Goal: Information Seeking & Learning: Learn about a topic

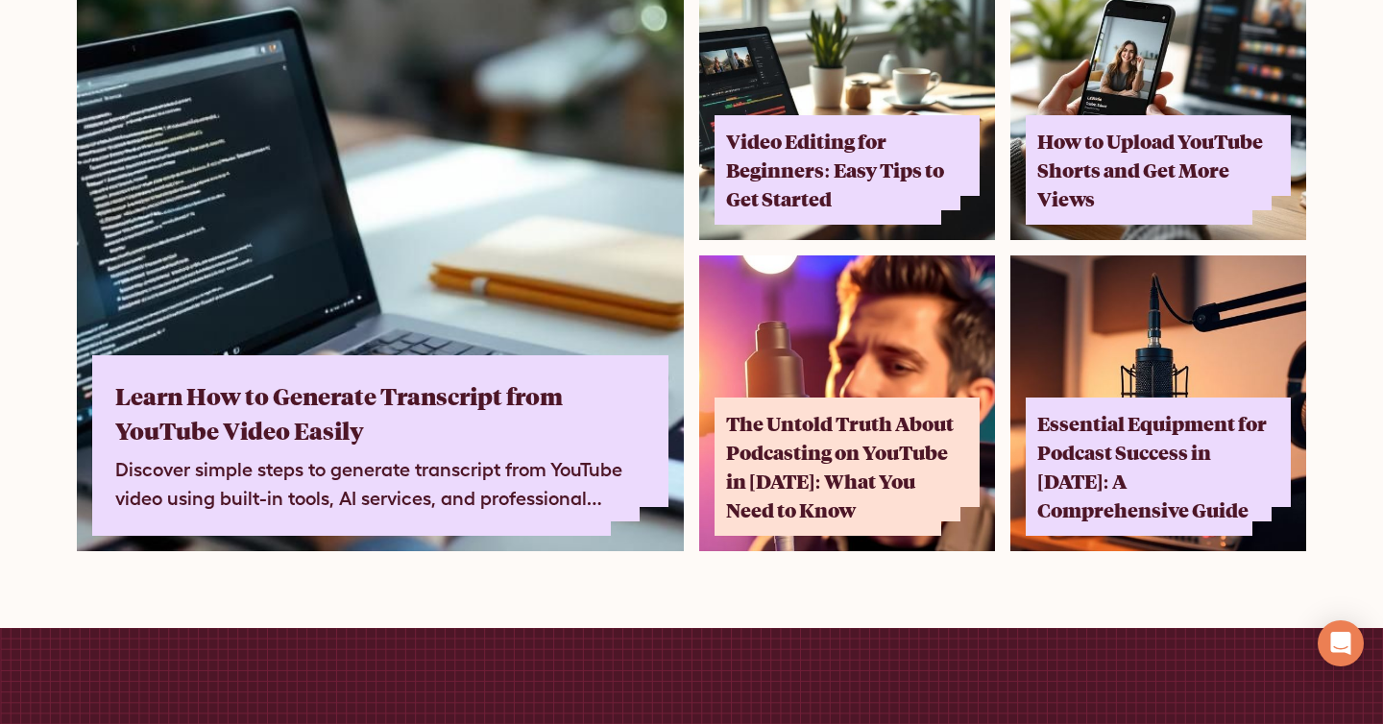
scroll to position [11912, 0]
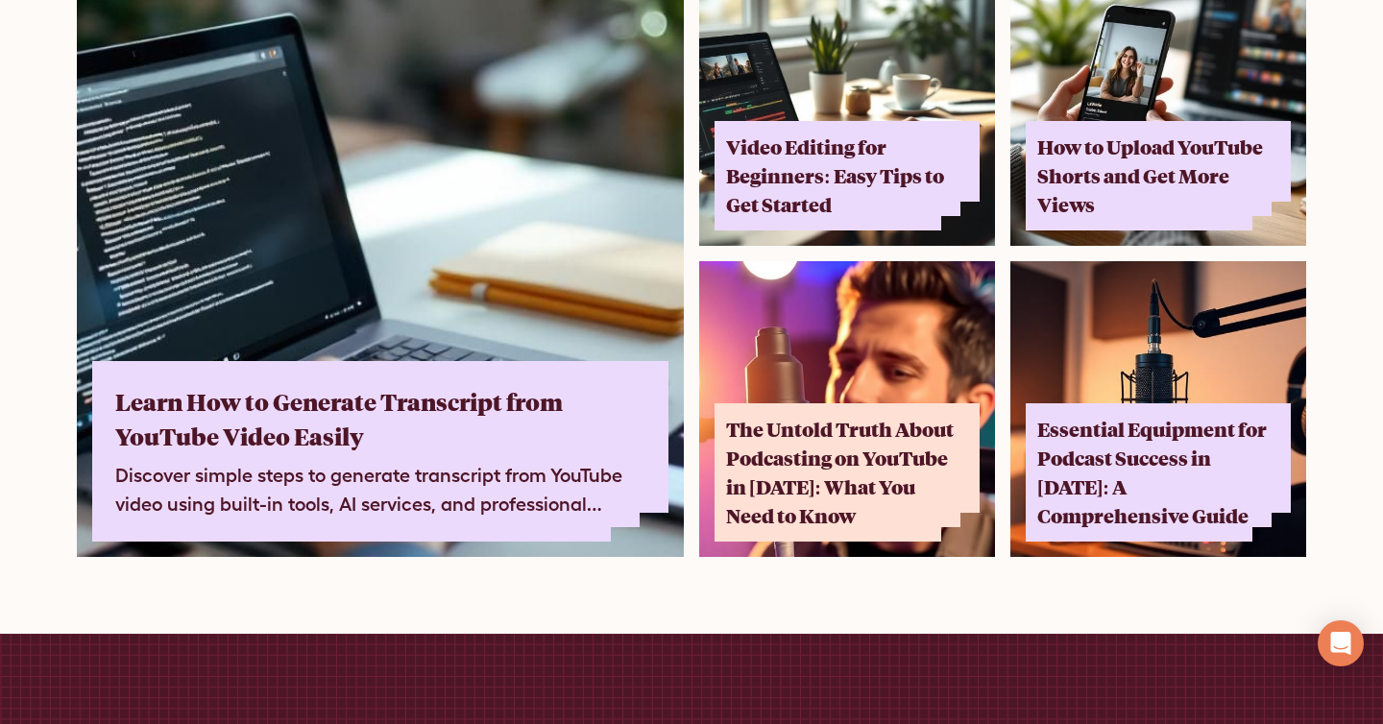
click at [504, 277] on img at bounding box center [380, 253] width 607 height 607
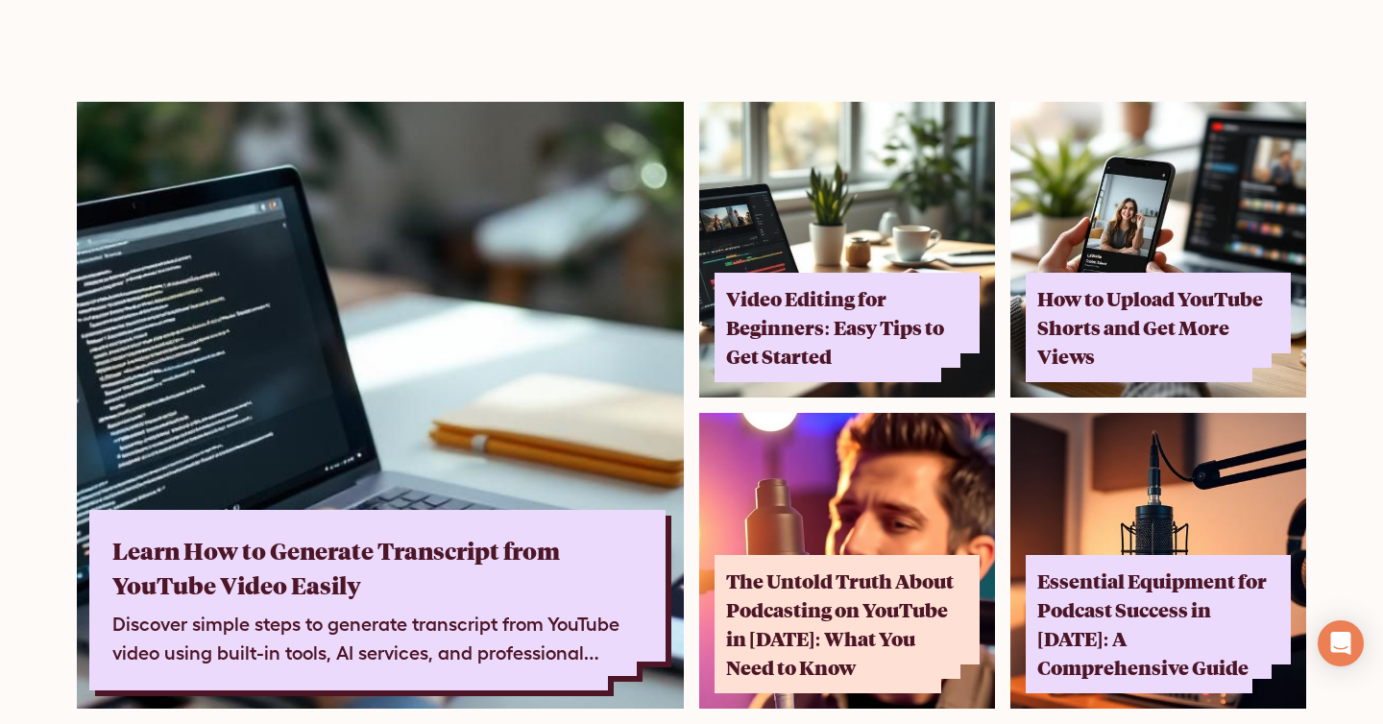
scroll to position [11460, 0]
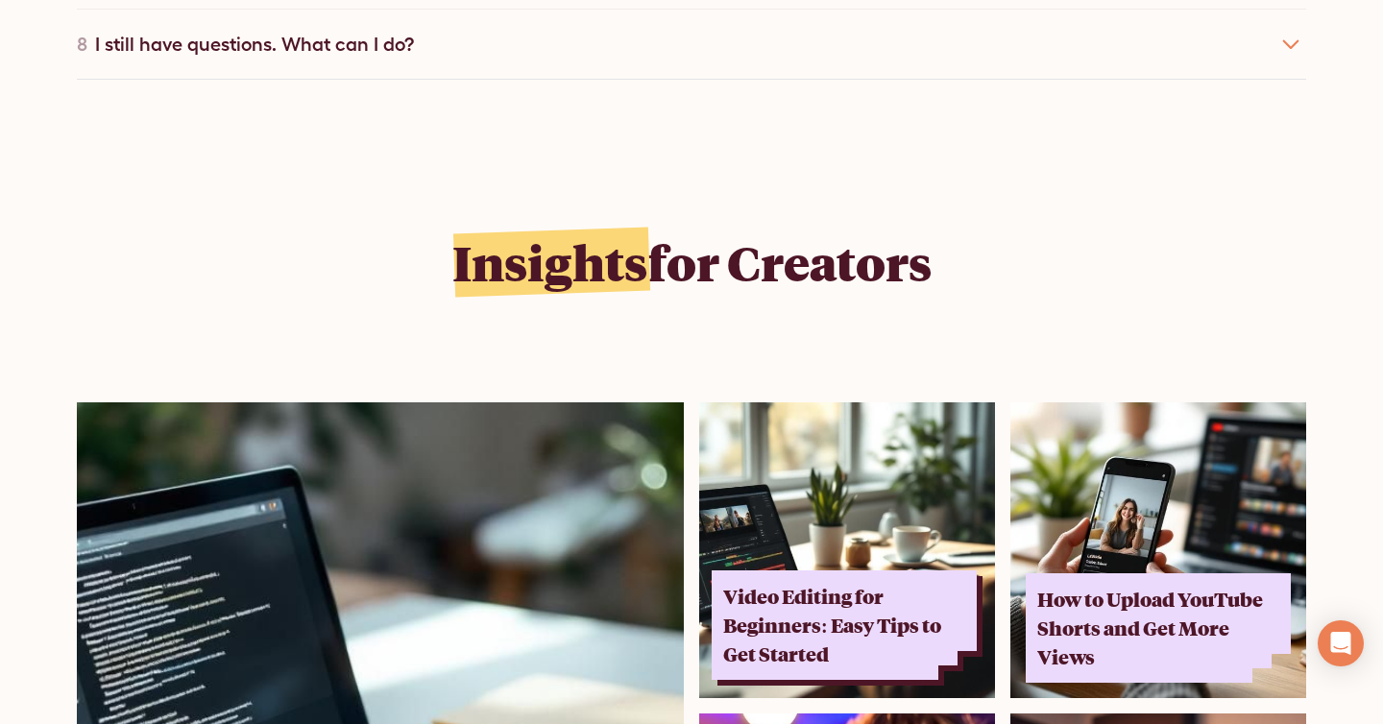
click at [817, 582] on div "Video Editing for Beginners: Easy Tips to Get Started" at bounding box center [838, 625] width 231 height 86
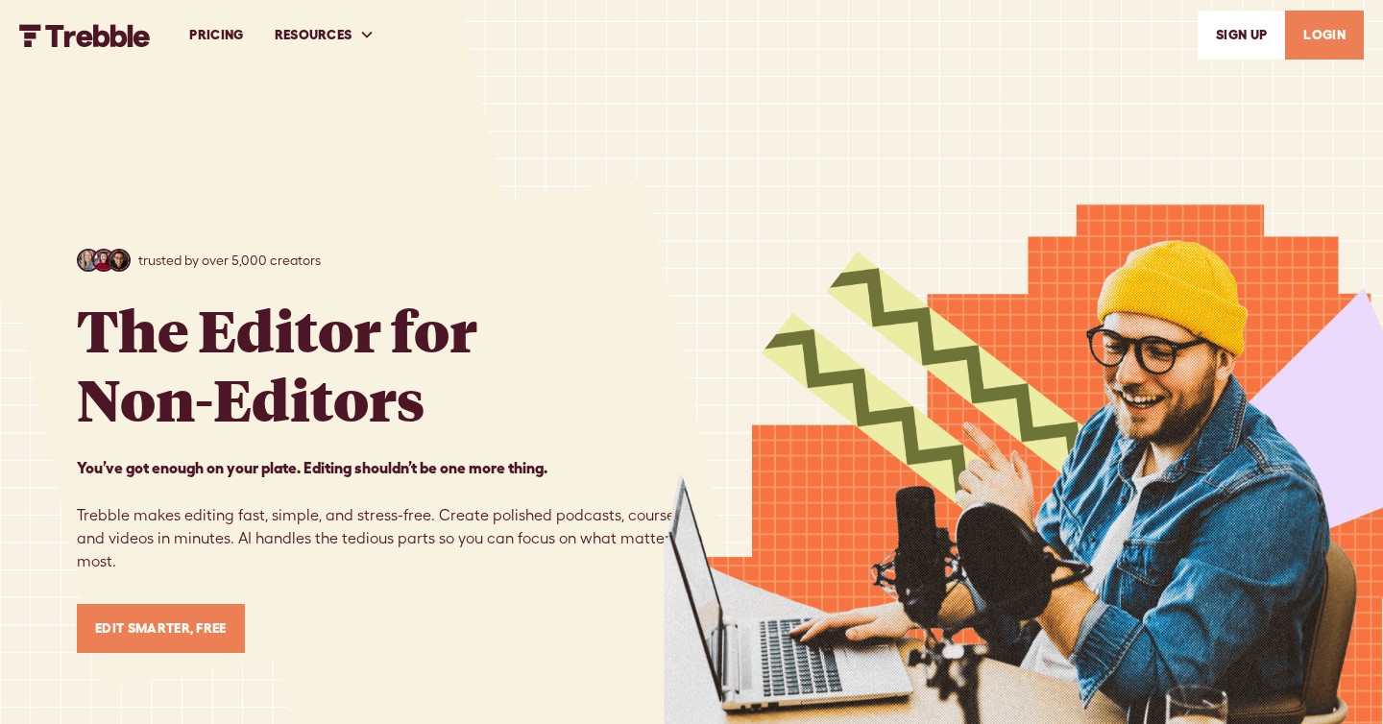
scroll to position [11460, 0]
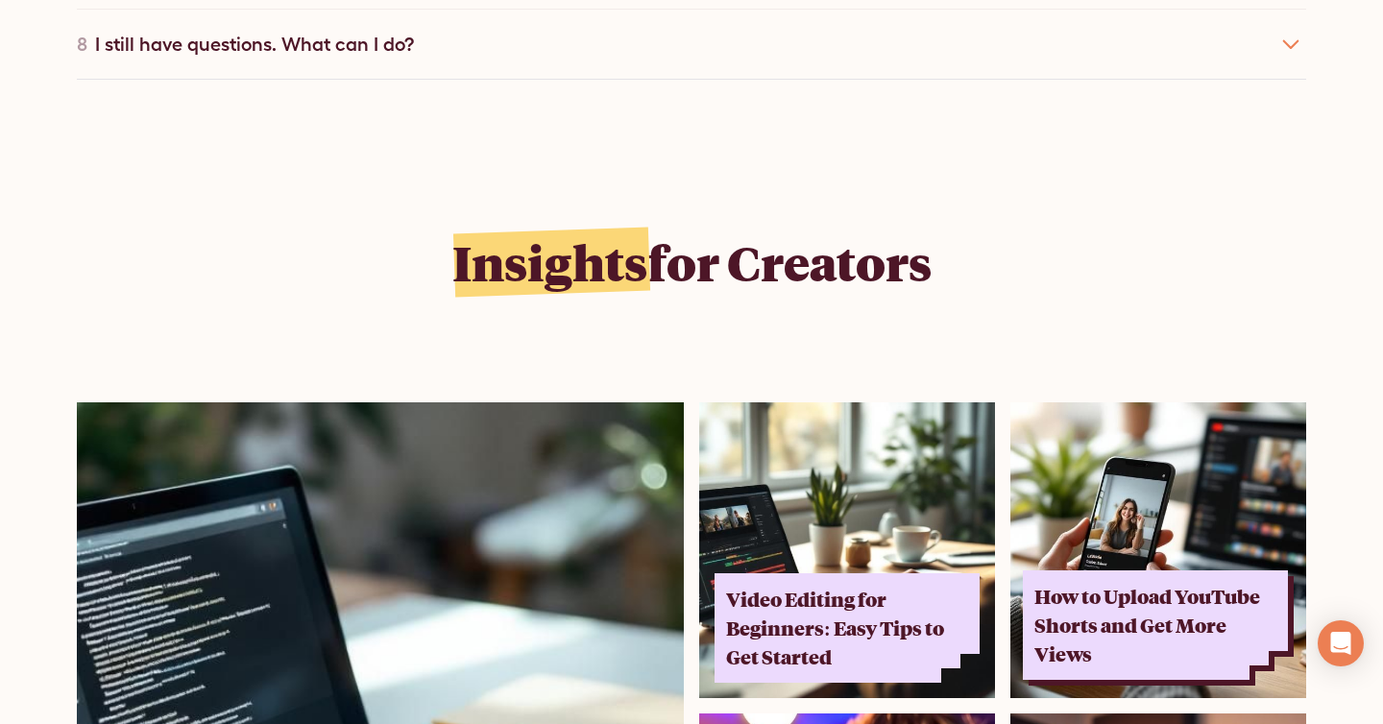
click at [1031, 570] on div "How to Upload YouTube Shorts and Get More Views Learn how to upload YouTube sho…" at bounding box center [1155, 624] width 265 height 109
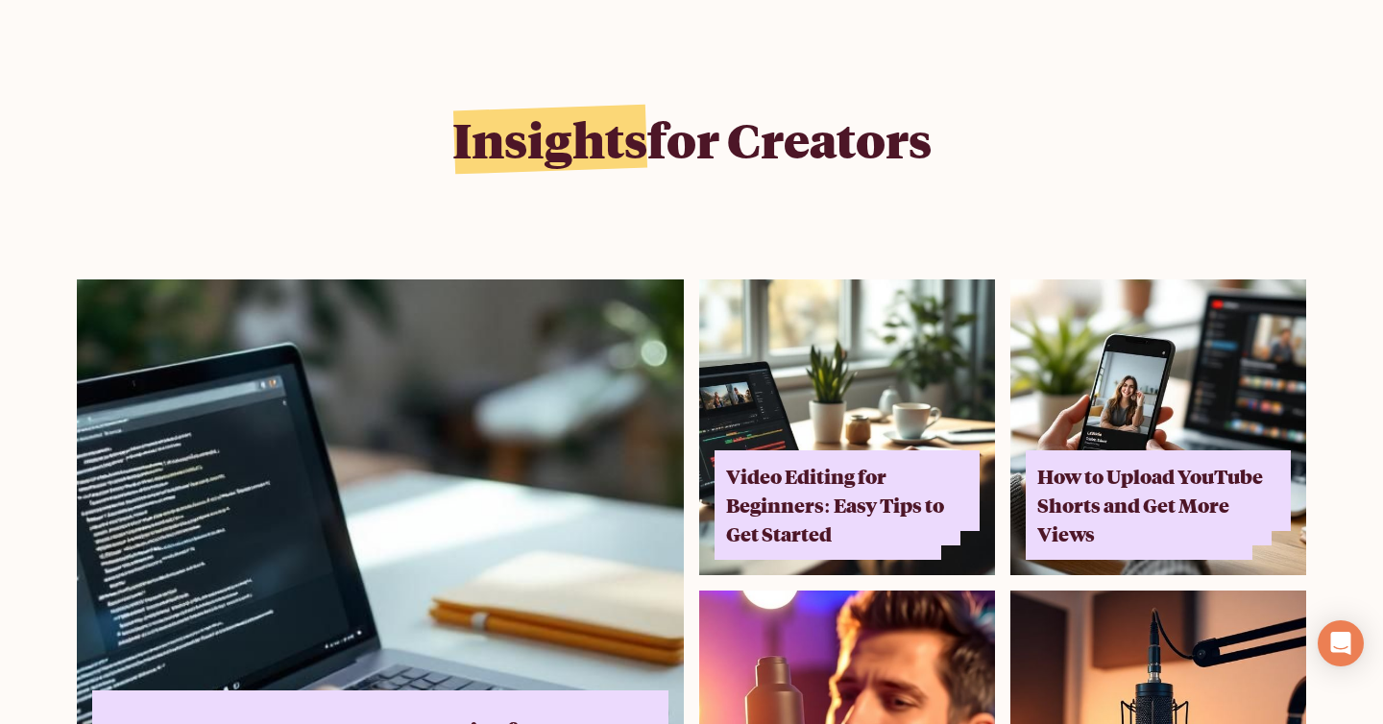
scroll to position [11705, 0]
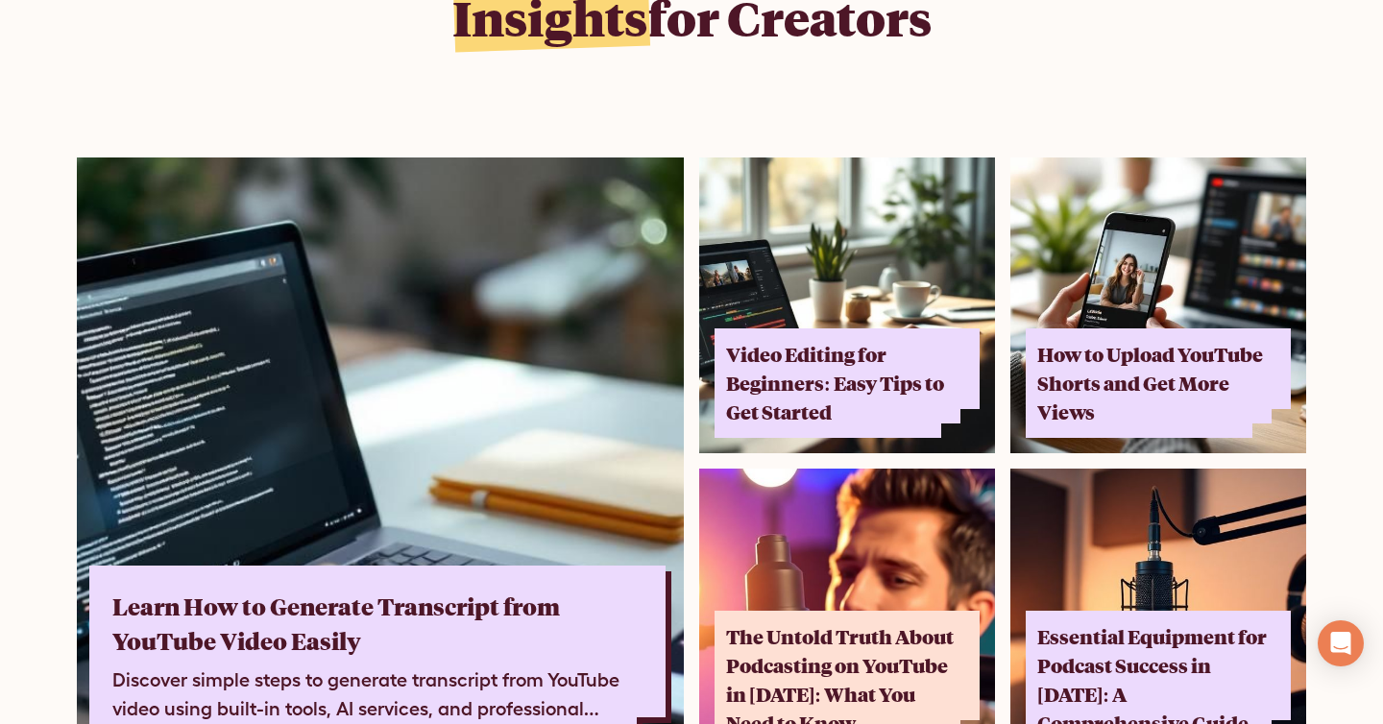
click at [618, 589] on div "Learn How to Generate Transcript from YouTube Video Easily" at bounding box center [371, 623] width 518 height 69
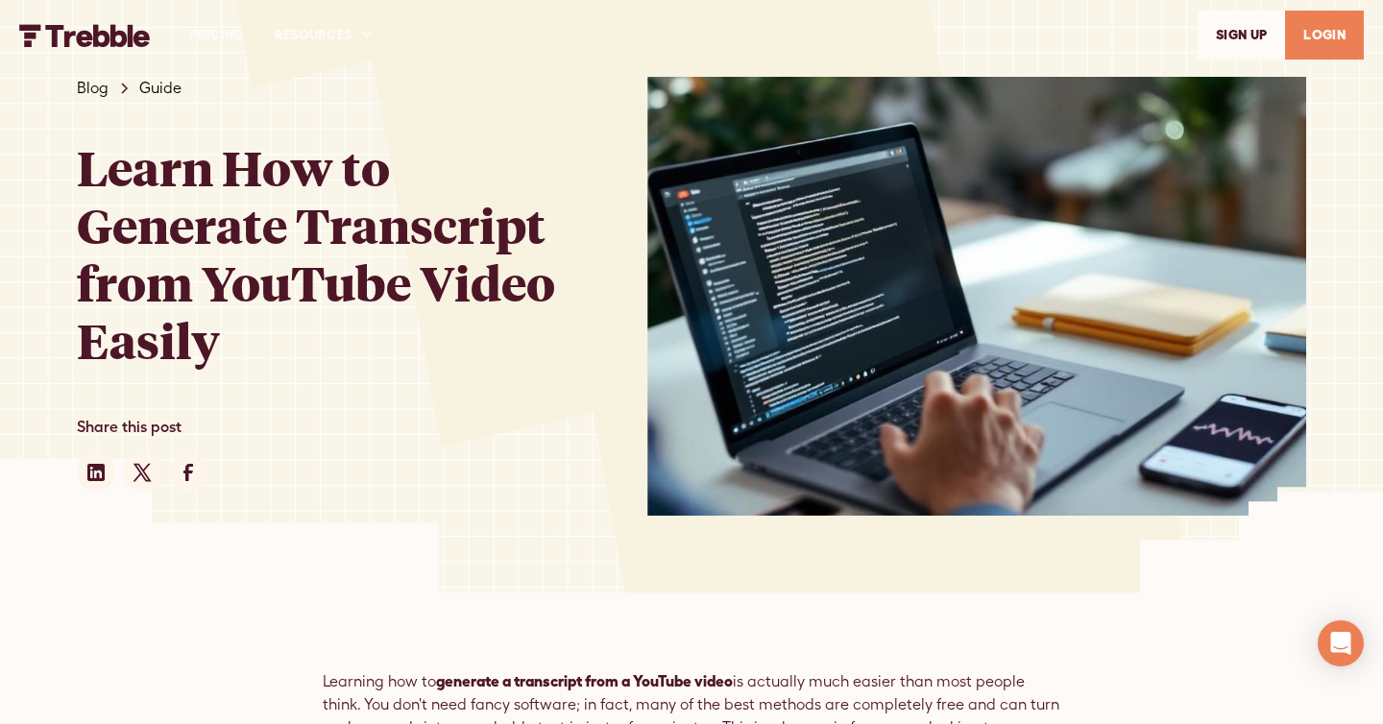
click at [96, 89] on div "Blog" at bounding box center [93, 88] width 32 height 23
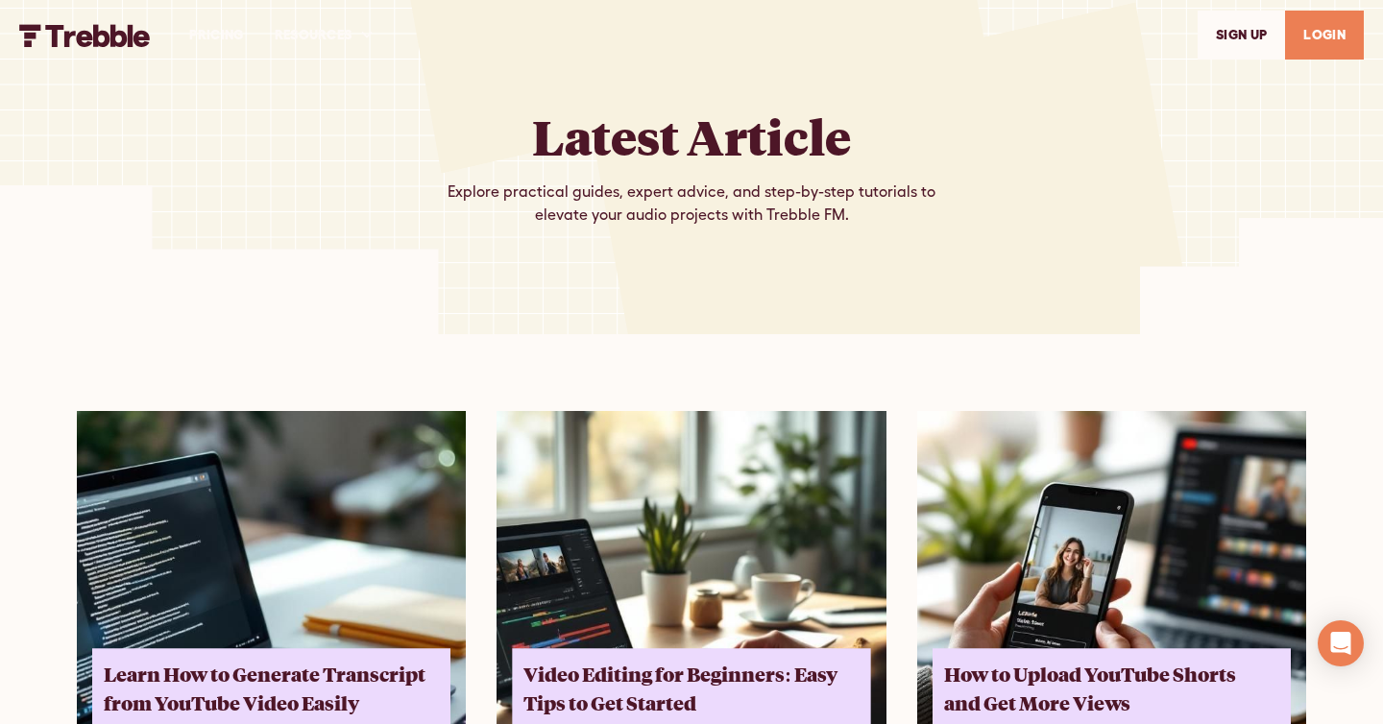
click at [373, 489] on img at bounding box center [271, 605] width 389 height 389
click at [98, 31] on img "home" at bounding box center [85, 35] width 132 height 23
